Goal: Task Accomplishment & Management: Complete application form

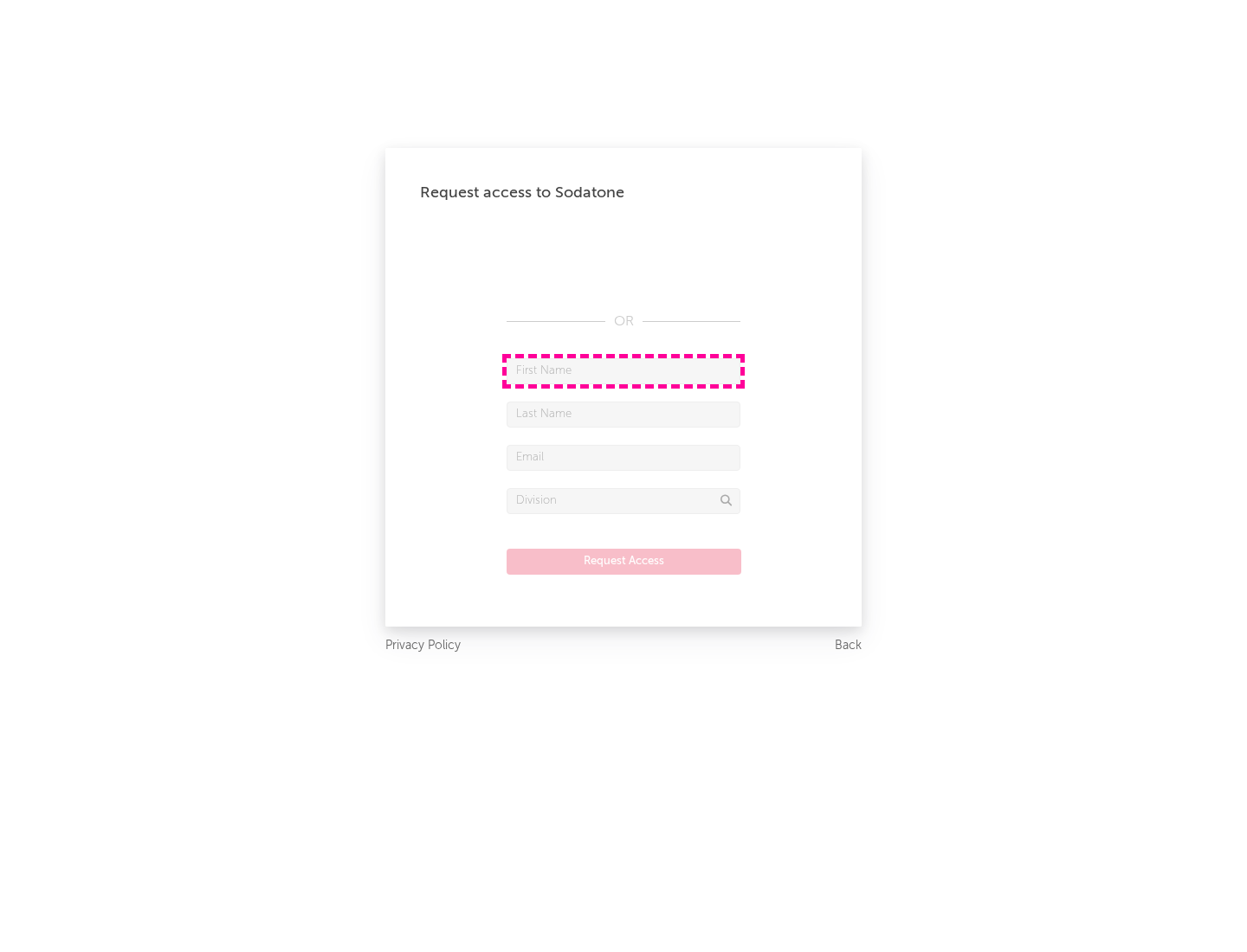
click at [624, 370] on input "text" at bounding box center [623, 371] width 233 height 26
type input "[PERSON_NAME]"
click at [624, 414] on input "text" at bounding box center [623, 415] width 233 height 26
type input "[PERSON_NAME]"
click at [624, 457] on input "text" at bounding box center [623, 458] width 233 height 26
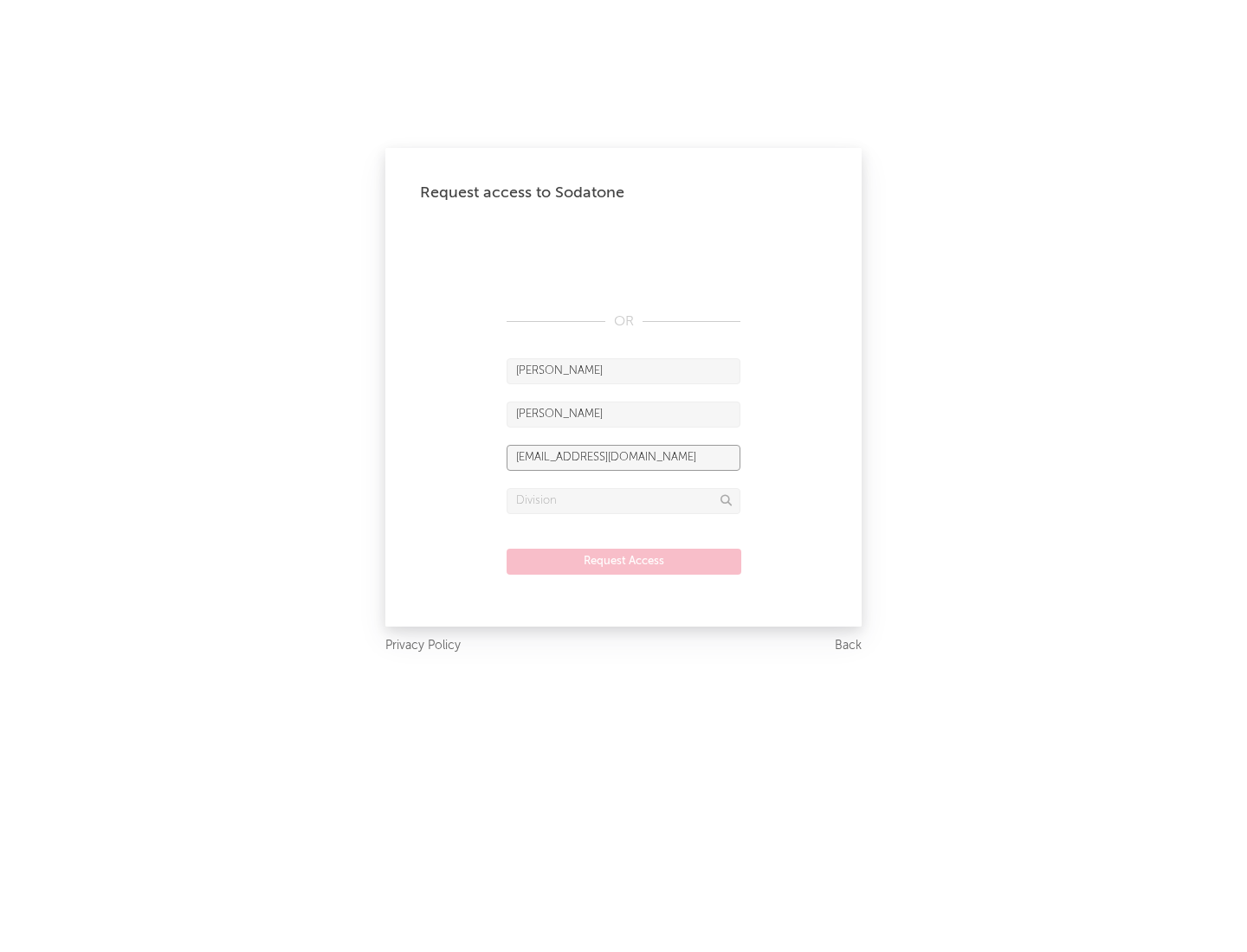
type input "[EMAIL_ADDRESS][DOMAIN_NAME]"
click at [624, 500] on input "text" at bounding box center [623, 501] width 233 height 26
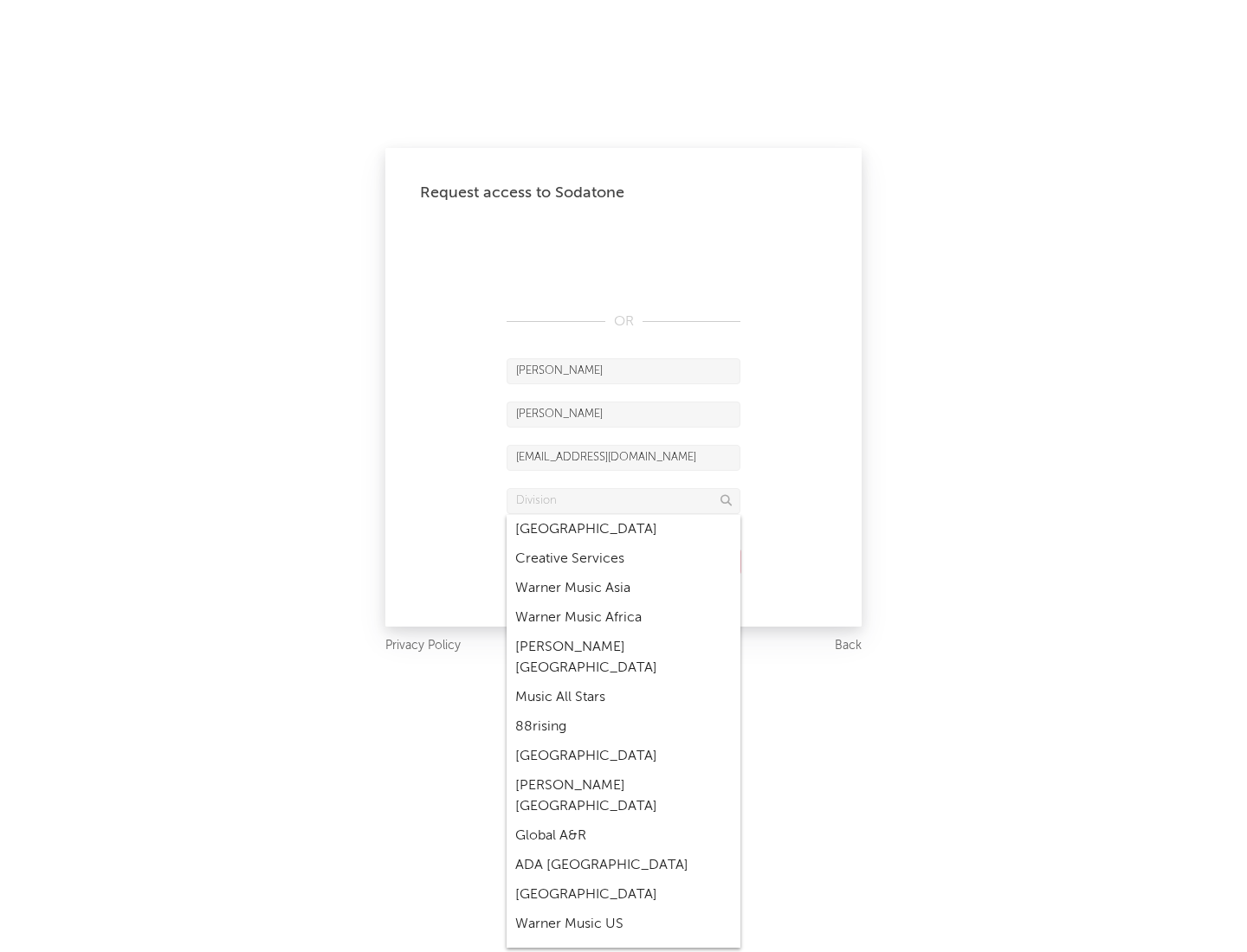
click at [624, 683] on div "Music All Stars" at bounding box center [623, 698] width 233 height 30
type input "Music All Stars"
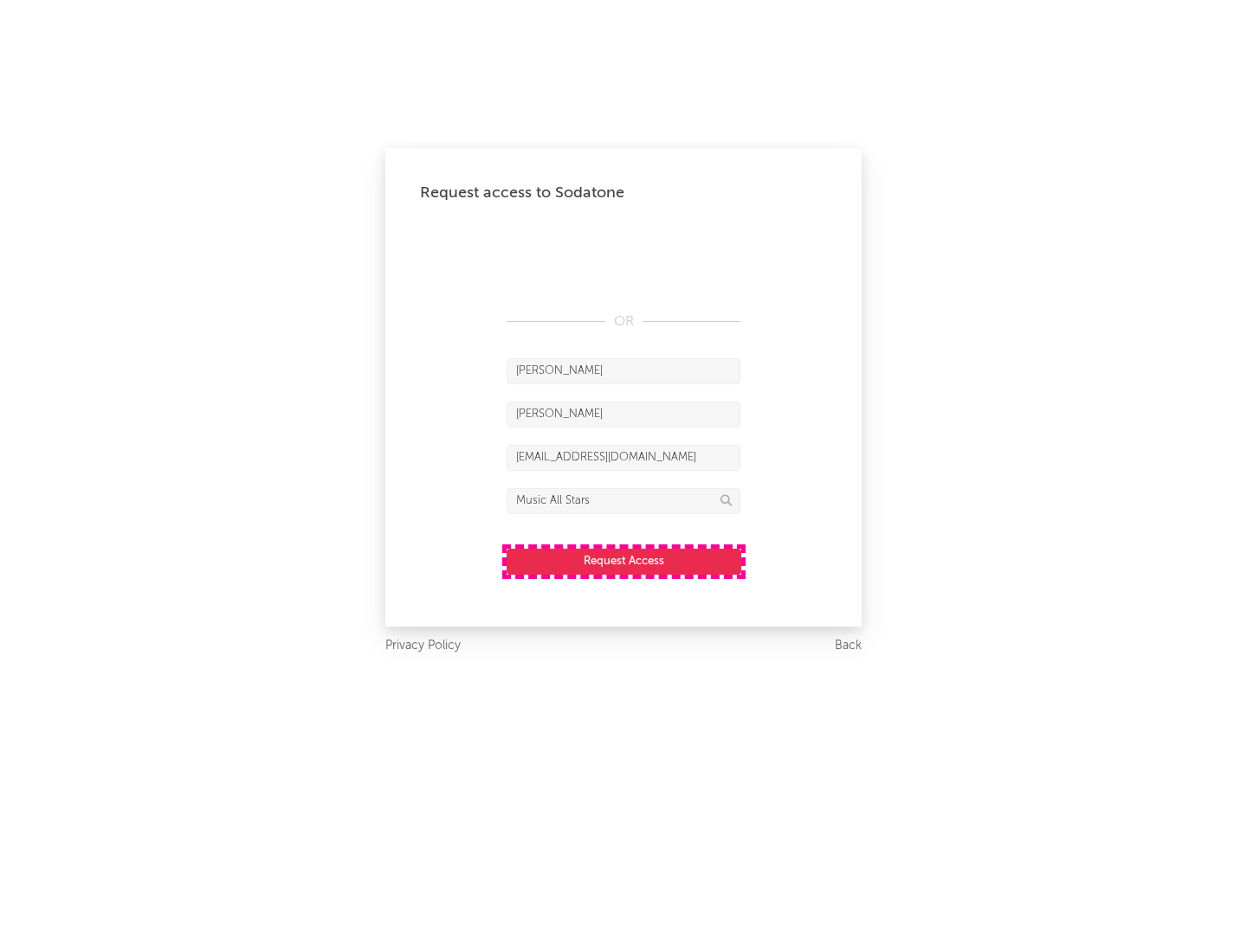
click at [624, 561] on button "Request Access" at bounding box center [624, 562] width 234 height 26
